Goal: Task Accomplishment & Management: Manage account settings

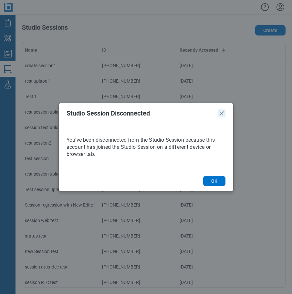
click at [222, 113] on icon "Close" at bounding box center [222, 113] width 4 height 4
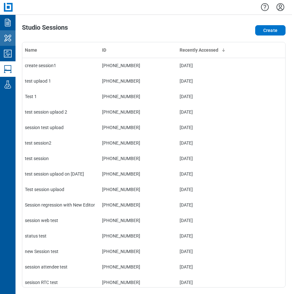
click at [12, 38] on icon "My Workspace" at bounding box center [8, 38] width 10 height 10
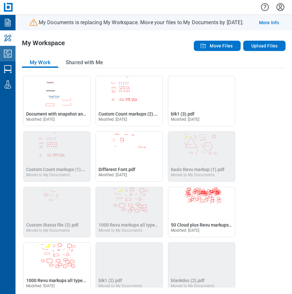
click at [10, 53] on icon "Studio Projects" at bounding box center [8, 53] width 10 height 10
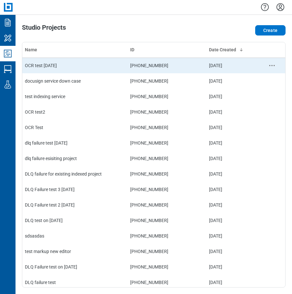
click at [64, 69] on td "OCR test [DATE]" at bounding box center [74, 65] width 105 height 15
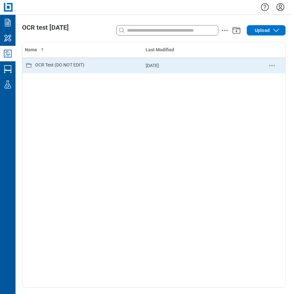
click at [72, 67] on div "OCR Test (DO NOT EDIT)" at bounding box center [59, 66] width 49 height 8
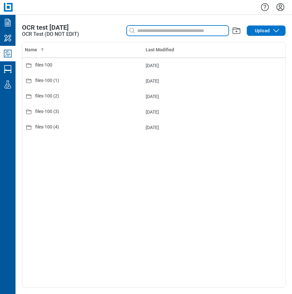
click at [152, 33] on input at bounding box center [182, 30] width 92 height 7
type input "*"
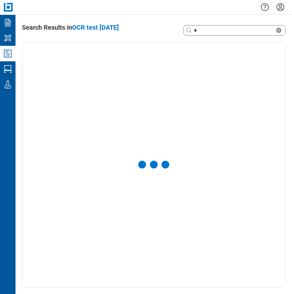
select select "**********"
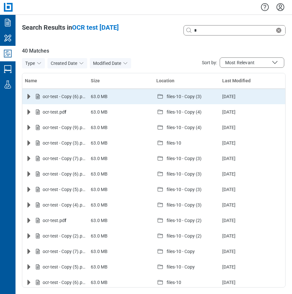
click at [28, 96] on icon "Expand row" at bounding box center [28, 96] width 3 height 5
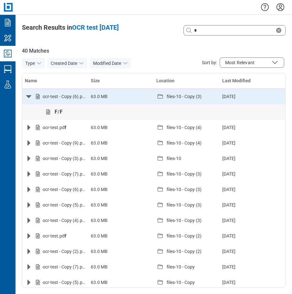
click at [28, 95] on icon "Collapse row" at bounding box center [28, 96] width 5 height 3
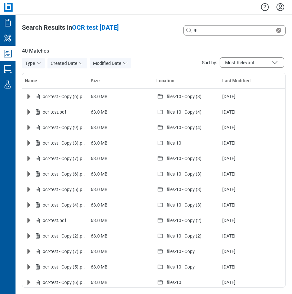
click at [10, 56] on icon "Studio Projects" at bounding box center [8, 53] width 10 height 10
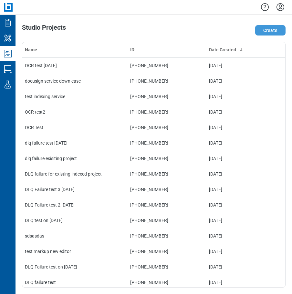
click at [269, 28] on button "Create" at bounding box center [270, 30] width 30 height 10
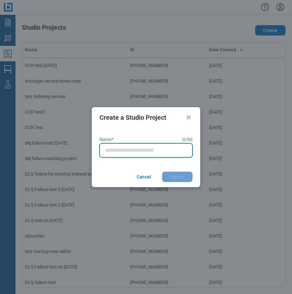
click at [128, 151] on input "Name* 0 of 60 characters 0 / 60" at bounding box center [147, 151] width 85 height 8
type input "**********"
click at [162, 172] on button "Create" at bounding box center [177, 177] width 30 height 10
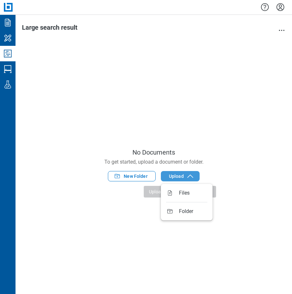
click at [183, 180] on button "Upload" at bounding box center [180, 176] width 39 height 10
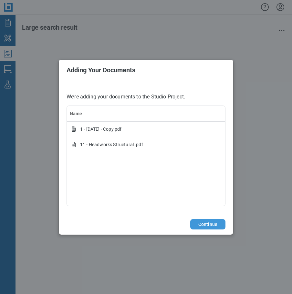
click at [212, 224] on button "Continue" at bounding box center [207, 224] width 35 height 10
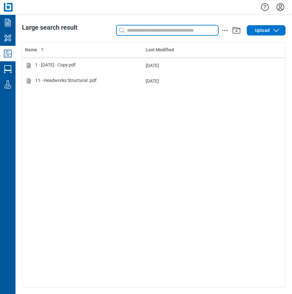
click at [135, 32] on input at bounding box center [172, 30] width 92 height 7
type input "*"
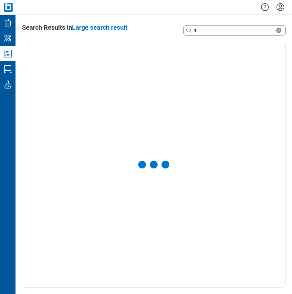
select select "**********"
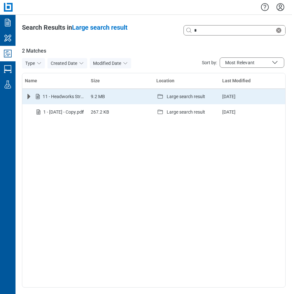
drag, startPoint x: 29, startPoint y: 96, endPoint x: 71, endPoint y: 102, distance: 42.1
click at [30, 96] on icon "Expand row" at bounding box center [28, 96] width 3 height 5
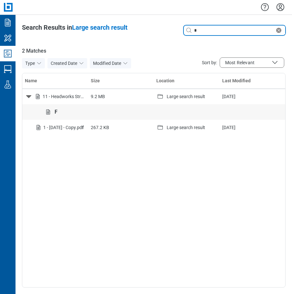
click at [218, 32] on input "*" at bounding box center [234, 30] width 82 height 7
type input "*********"
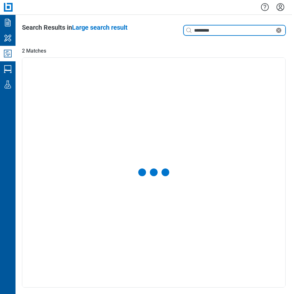
select select "**********"
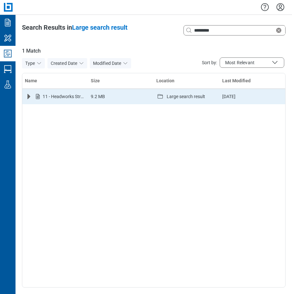
click at [26, 97] on icon "Expand row" at bounding box center [29, 97] width 8 height 8
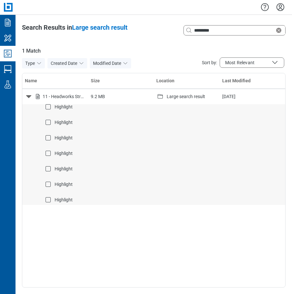
scroll to position [1374, 0]
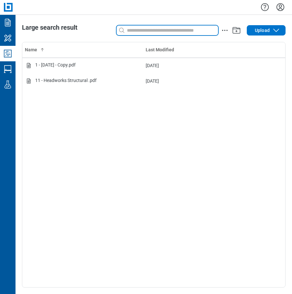
click at [136, 30] on input at bounding box center [172, 30] width 92 height 7
type input "*********"
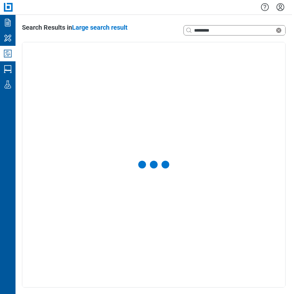
select select "**********"
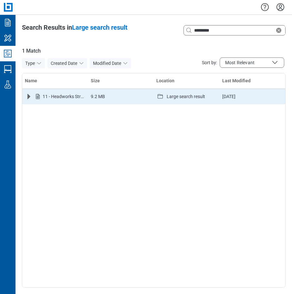
click at [28, 96] on icon "Expand row" at bounding box center [28, 96] width 3 height 5
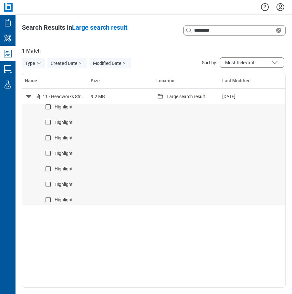
scroll to position [1431, 0]
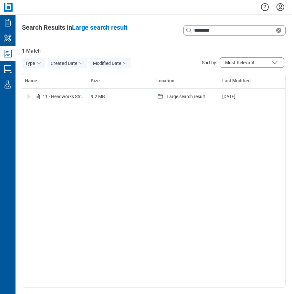
click at [8, 56] on icon "Studio Projects" at bounding box center [8, 54] width 8 height 8
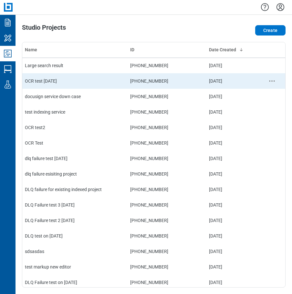
click at [44, 79] on td "OCR test [DATE]" at bounding box center [74, 80] width 105 height 15
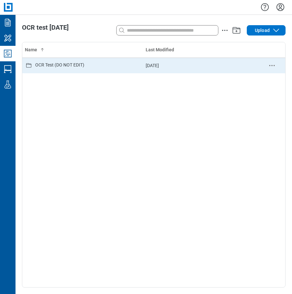
click at [67, 63] on div "OCR Test (DO NOT EDIT)" at bounding box center [59, 66] width 49 height 8
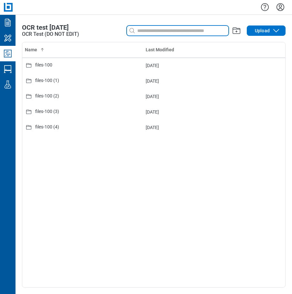
click at [164, 31] on input at bounding box center [182, 30] width 92 height 7
type input "*"
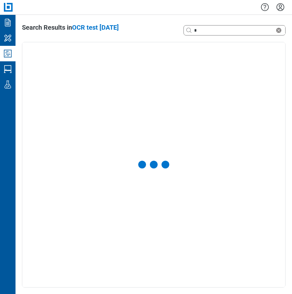
select select "**********"
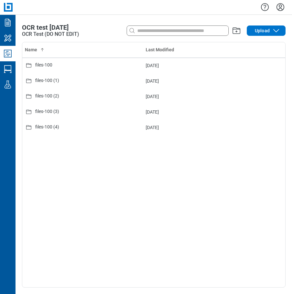
click at [278, 4] on icon "Settings" at bounding box center [280, 7] width 8 height 8
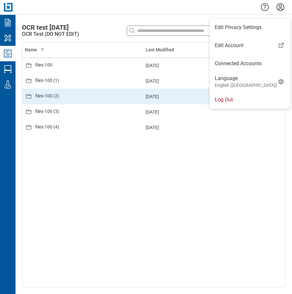
drag, startPoint x: 228, startPoint y: 99, endPoint x: 240, endPoint y: 102, distance: 12.0
click at [228, 99] on li "Log Out" at bounding box center [250, 100] width 80 height 18
